Goal: Information Seeking & Learning: Learn about a topic

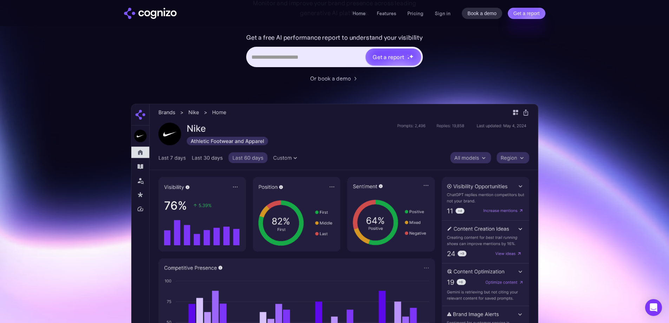
scroll to position [105, 0]
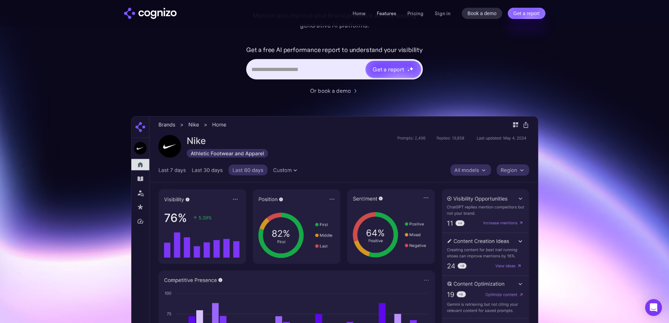
click at [391, 13] on link "Features" at bounding box center [386, 13] width 19 height 6
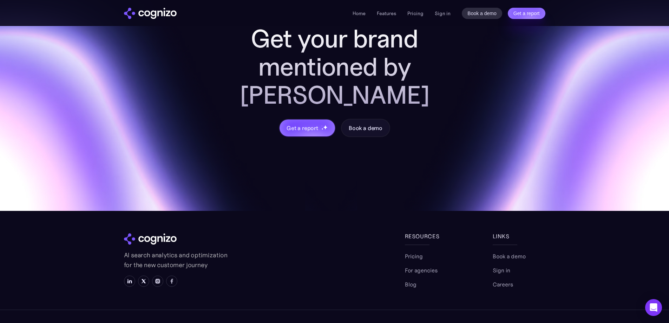
scroll to position [2892, 0]
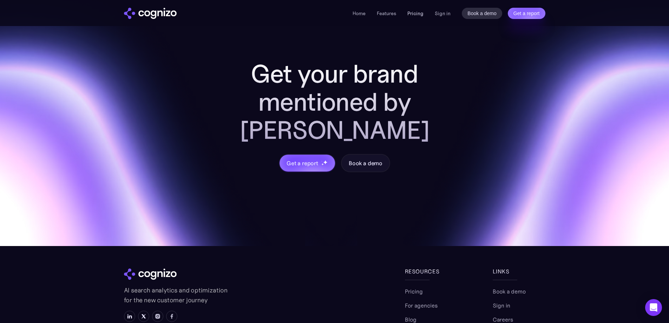
click at [414, 13] on link "Pricing" at bounding box center [415, 13] width 16 height 6
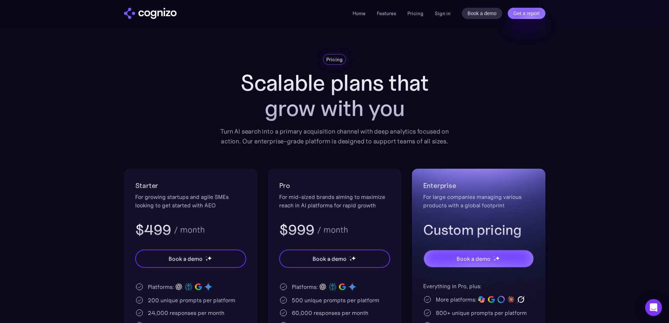
scroll to position [70, 0]
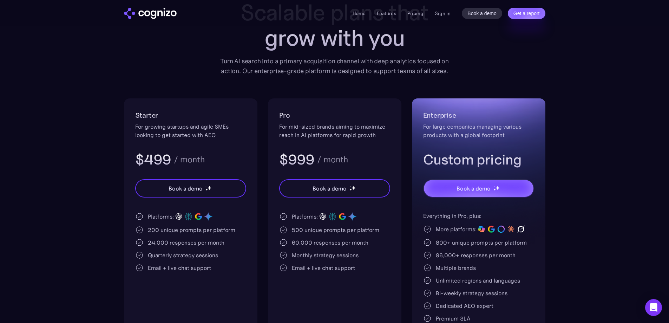
click at [166, 163] on h3 "$499" at bounding box center [153, 159] width 36 height 18
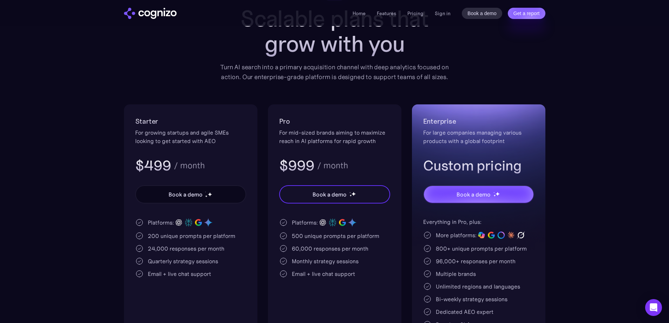
scroll to position [0, 0]
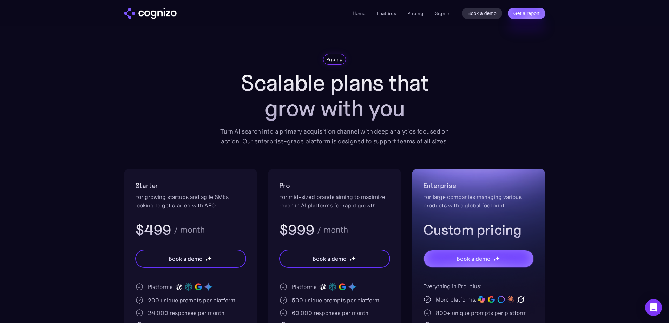
click at [334, 54] on div "Pricing" at bounding box center [334, 59] width 23 height 11
click at [158, 11] on img "home" at bounding box center [150, 13] width 53 height 11
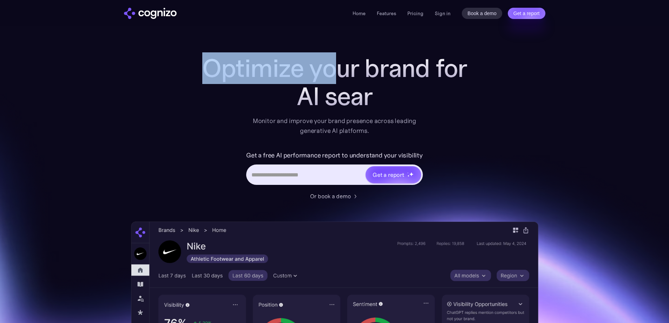
drag, startPoint x: 170, startPoint y: 58, endPoint x: 355, endPoint y: 87, distance: 186.9
click at [348, 85] on div "Optimize your brand for AI sear Monitor and improve your brand presence across …" at bounding box center [334, 284] width 407 height 461
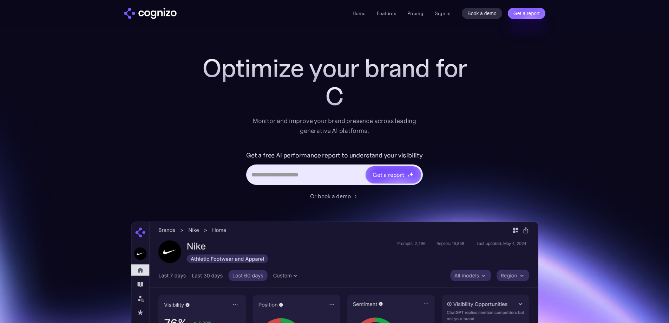
click at [363, 91] on div "C" at bounding box center [334, 96] width 281 height 28
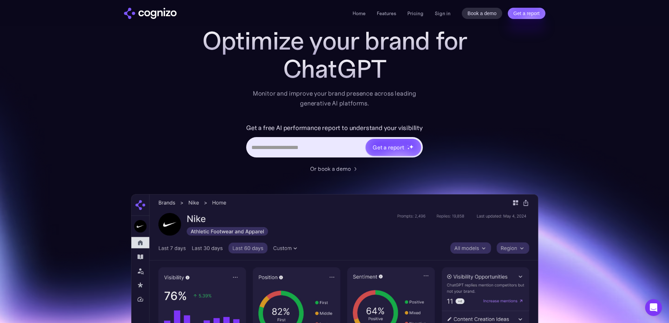
scroll to position [70, 0]
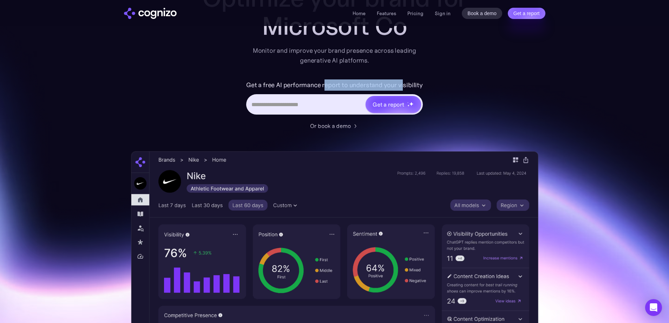
drag, startPoint x: 327, startPoint y: 82, endPoint x: 416, endPoint y: 84, distance: 89.2
click at [410, 84] on label "Get a free AI performance report to understand your visibility" at bounding box center [334, 84] width 177 height 11
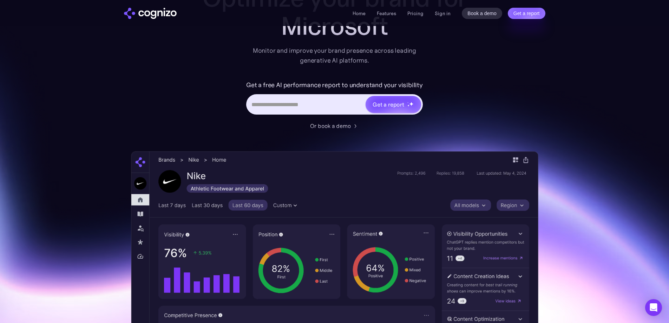
click at [417, 84] on label "Get a free AI performance report to understand your visibility" at bounding box center [334, 84] width 177 height 11
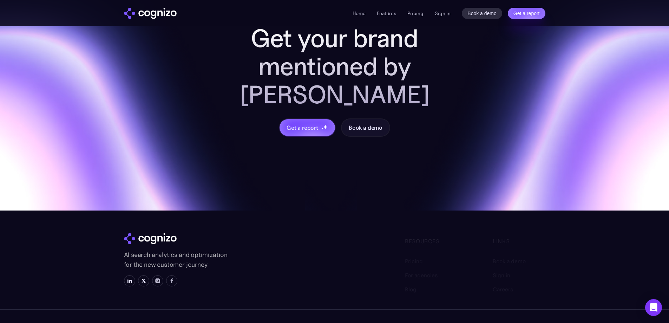
scroll to position [2927, 0]
